Goal: Use online tool/utility: Use online tool/utility

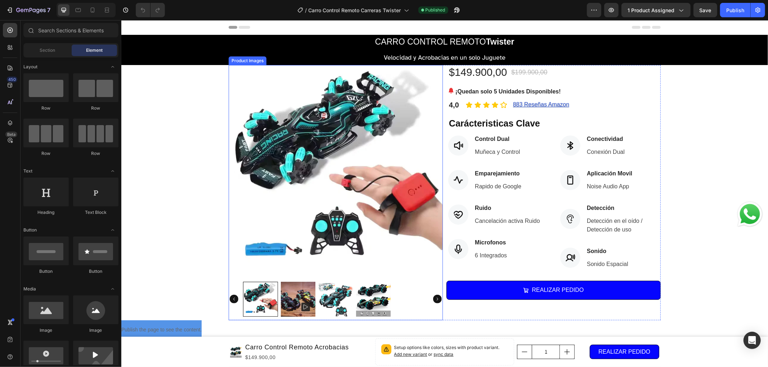
click at [328, 187] on img at bounding box center [335, 172] width 214 height 214
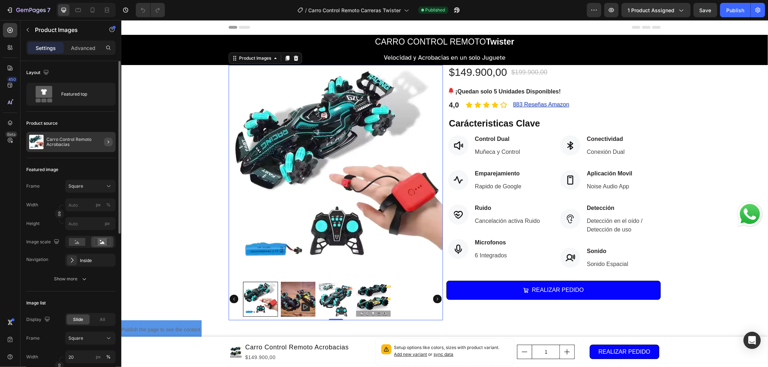
click at [104, 144] on button "button" at bounding box center [108, 142] width 9 height 9
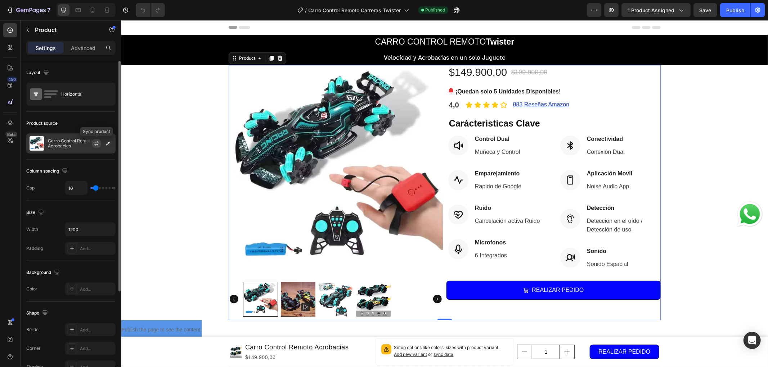
click at [95, 142] on icon "button" at bounding box center [97, 142] width 4 height 2
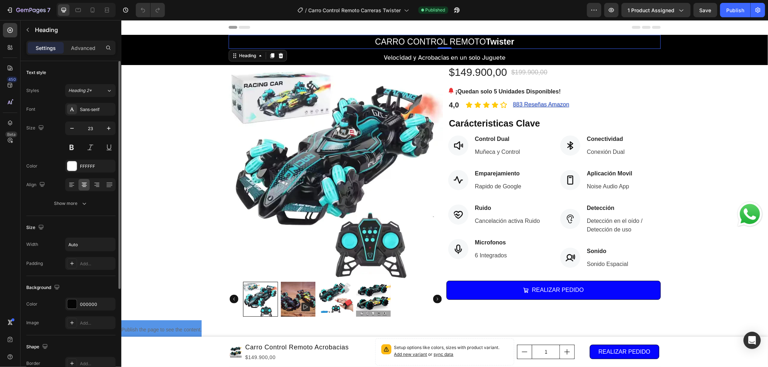
click at [489, 43] on strong "Twister" at bounding box center [499, 41] width 28 height 9
click at [485, 42] on strong "Twister" at bounding box center [499, 41] width 28 height 9
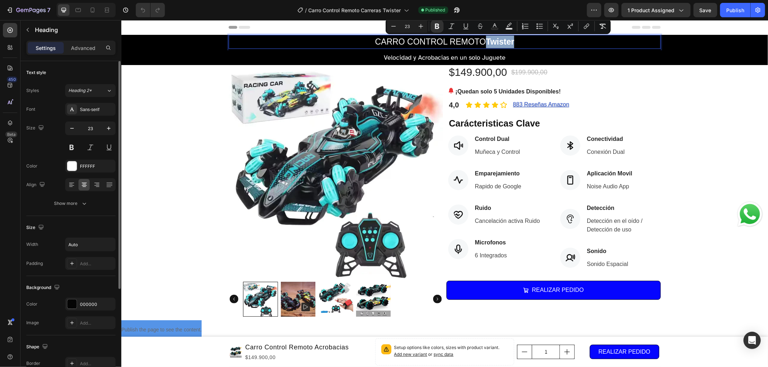
click at [485, 42] on strong "Twister" at bounding box center [499, 41] width 28 height 9
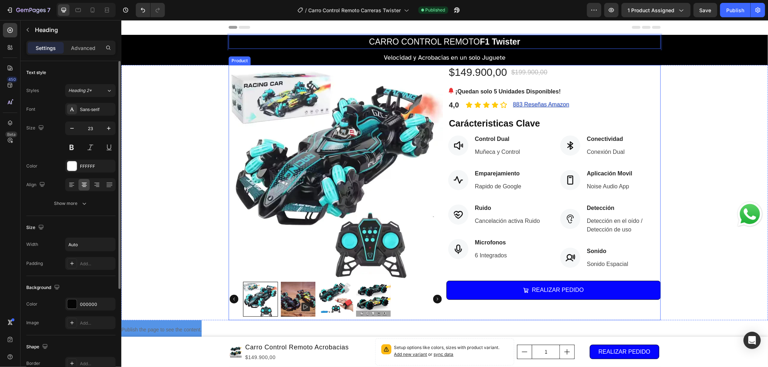
click at [675, 96] on div "Product Images $149.900,00 (P) Price (P) Price $199.900,00 (P) Price (P) Price …" at bounding box center [444, 192] width 646 height 255
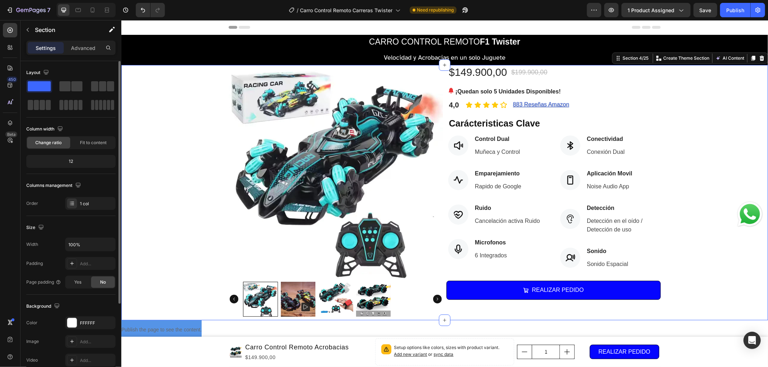
click at [686, 157] on div "Product Images $149.900,00 (P) Price (P) Price $199.900,00 (P) Price (P) Price …" at bounding box center [444, 192] width 646 height 255
click at [41, 6] on div "7" at bounding box center [33, 10] width 34 height 9
